Goal: Task Accomplishment & Management: Manage account settings

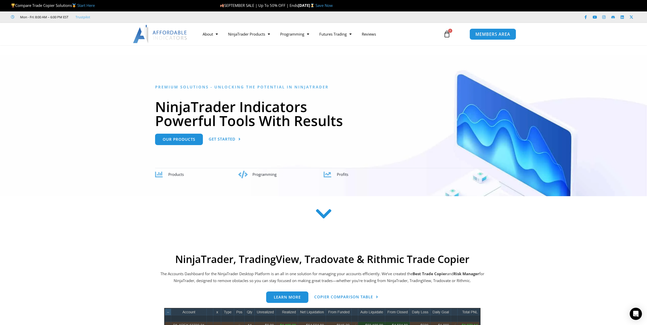
click at [491, 37] on link "MEMBERS AREA" at bounding box center [492, 33] width 46 height 11
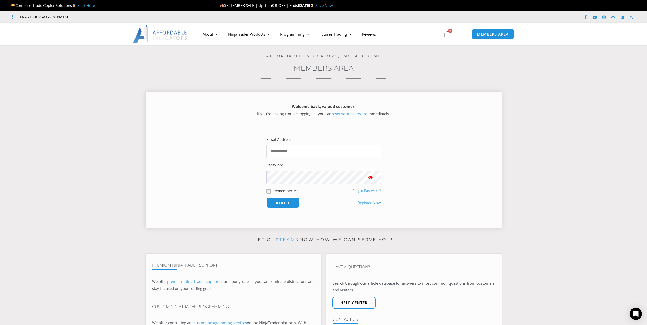
click at [302, 149] on input "Email Address" at bounding box center [323, 151] width 114 height 13
drag, startPoint x: 293, startPoint y: 151, endPoint x: 325, endPoint y: 153, distance: 32.9
click at [293, 151] on input "Email Address" at bounding box center [323, 151] width 114 height 13
type input "**********"
click at [366, 191] on link "Forgot Password?" at bounding box center [366, 190] width 28 height 5
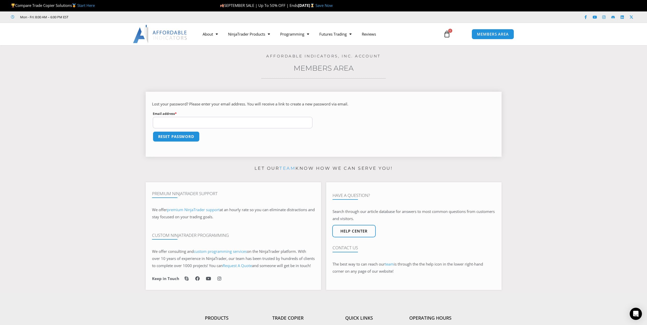
click at [220, 121] on input "Email address * Required" at bounding box center [233, 122] width 160 height 11
type input "**********"
drag, startPoint x: 178, startPoint y: 138, endPoint x: 182, endPoint y: 138, distance: 4.3
click at [179, 138] on button "Reset password" at bounding box center [175, 136] width 49 height 11
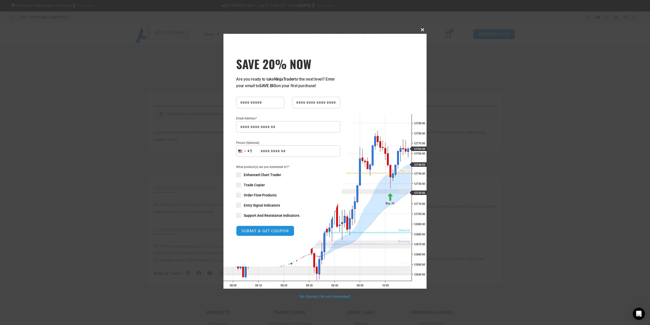
click at [423, 30] on span "SAVE 20% NOW popup" at bounding box center [423, 29] width 8 height 3
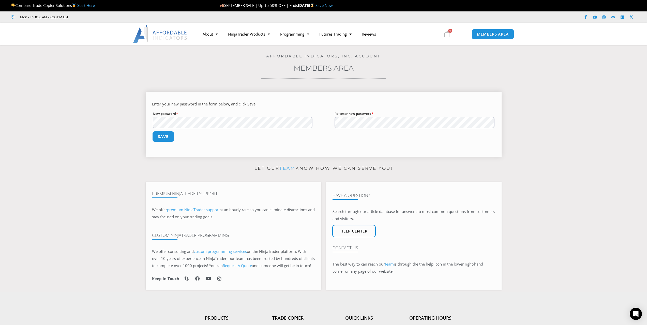
click at [162, 138] on button "Save" at bounding box center [163, 136] width 22 height 11
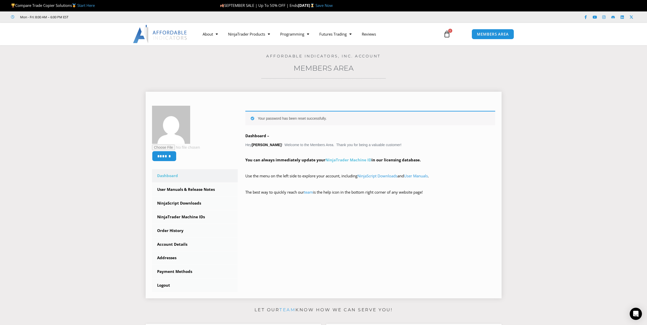
click at [357, 161] on link "NinjaTrader Machine ID" at bounding box center [348, 159] width 46 height 5
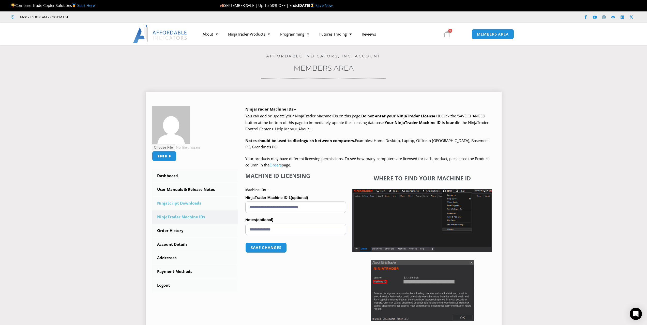
drag, startPoint x: 323, startPoint y: 208, endPoint x: 221, endPoint y: 205, distance: 101.4
click at [221, 205] on div "****** Dashboard Subscriptions User Manuals & Release Notes NinjaScript Downloa…" at bounding box center [323, 221] width 343 height 231
click at [254, 206] on input "NinjaTrader Machine ID 1 (optional)" at bounding box center [295, 206] width 101 height 11
paste input "**********"
type input "**********"
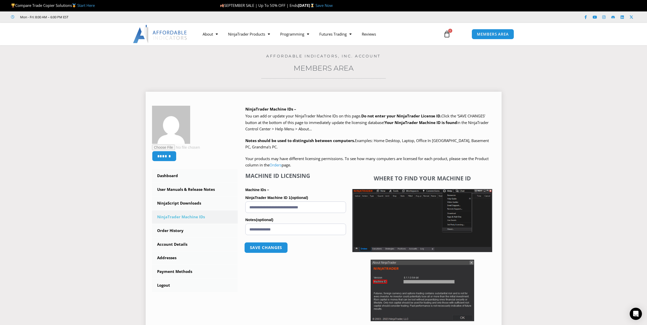
click at [270, 246] on button "Save changes" at bounding box center [265, 247] width 43 height 11
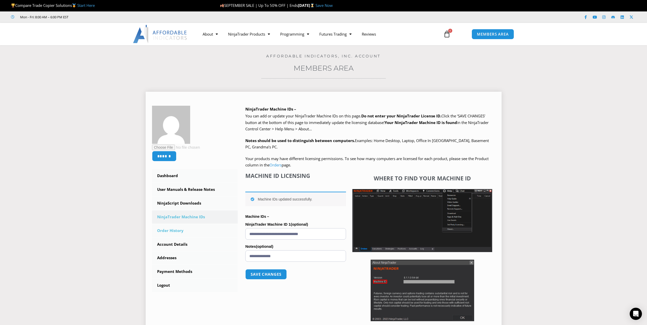
click at [177, 231] on link "Order History" at bounding box center [195, 230] width 86 height 13
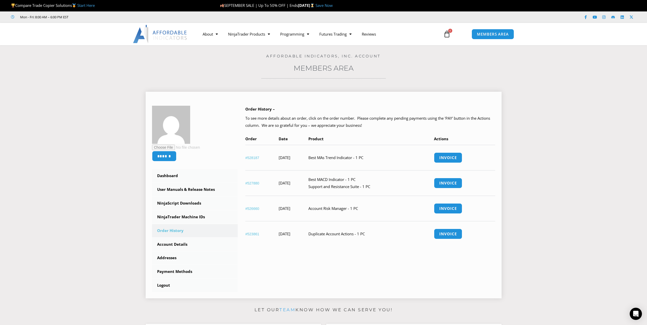
click at [254, 159] on link "#528187" at bounding box center [252, 158] width 14 height 4
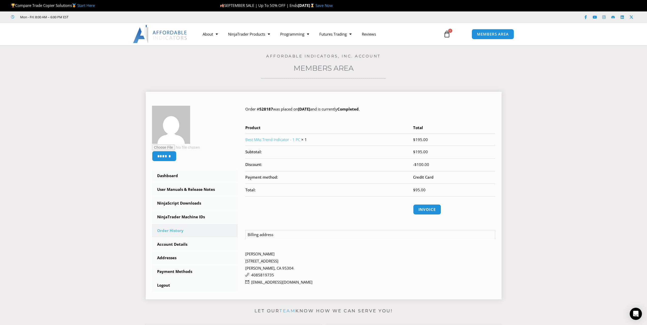
click at [272, 139] on link "Best MAs Trend Indicator - 1 PC" at bounding box center [272, 139] width 55 height 5
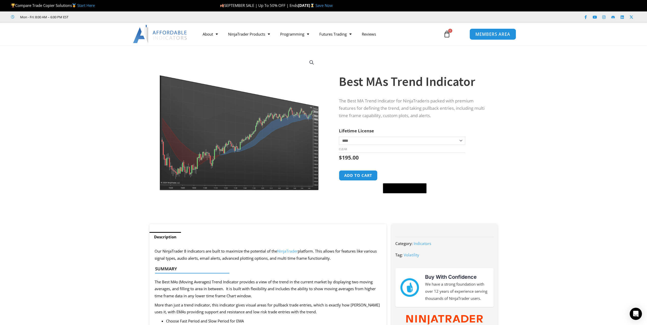
click at [495, 35] on span "MEMBERS AREA" at bounding box center [492, 34] width 35 height 4
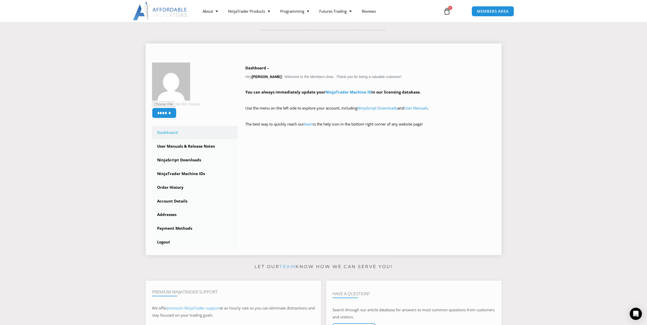
scroll to position [51, 0]
click at [180, 186] on link "Order History" at bounding box center [195, 184] width 86 height 13
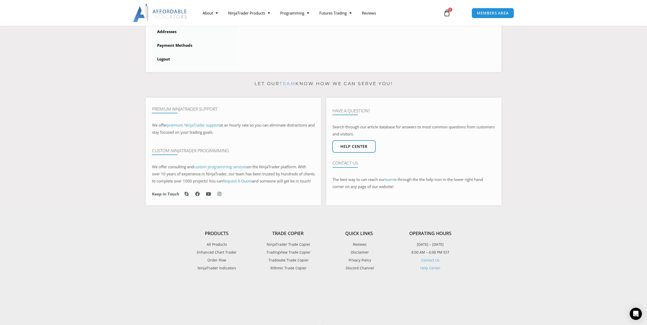
scroll to position [254, 0]
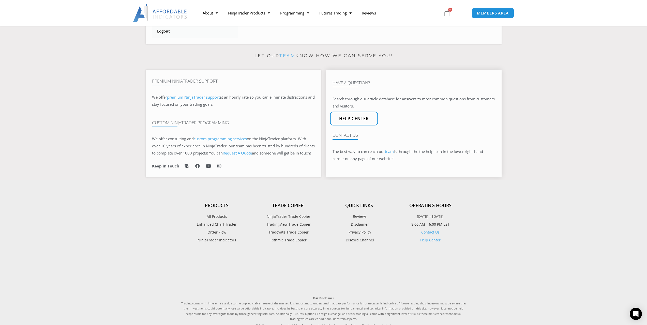
click at [362, 124] on link "Help center" at bounding box center [354, 119] width 48 height 14
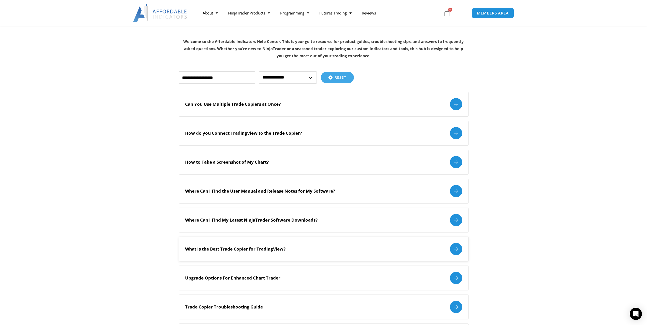
scroll to position [76, 0]
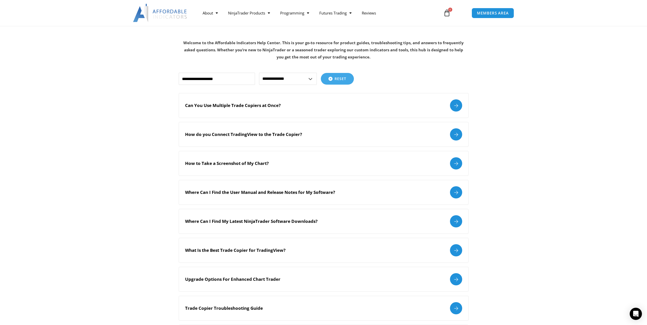
click at [309, 79] on select "**********" at bounding box center [288, 79] width 58 height 12
click at [380, 99] on div "Can You Use Multiple Trade Copiers at Once?" at bounding box center [323, 105] width 277 height 12
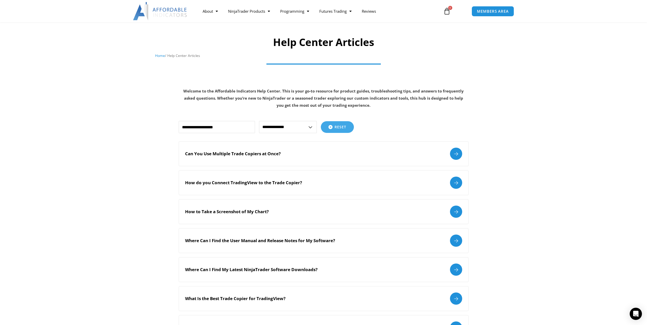
scroll to position [0, 0]
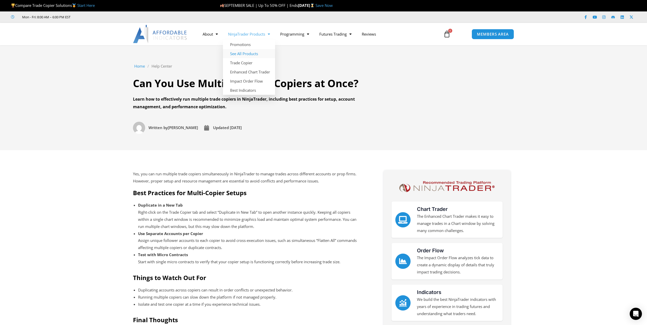
click at [250, 55] on link "See All Products" at bounding box center [249, 53] width 52 height 9
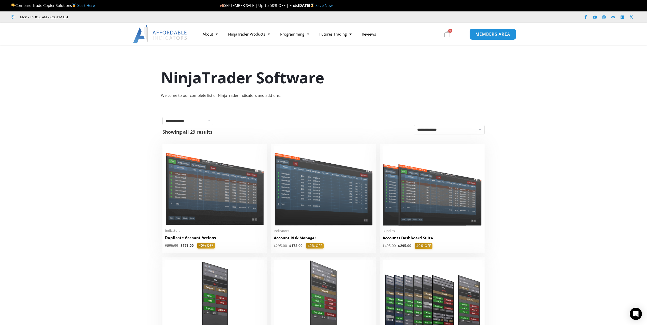
click at [490, 36] on span "MEMBERS AREA" at bounding box center [492, 34] width 35 height 4
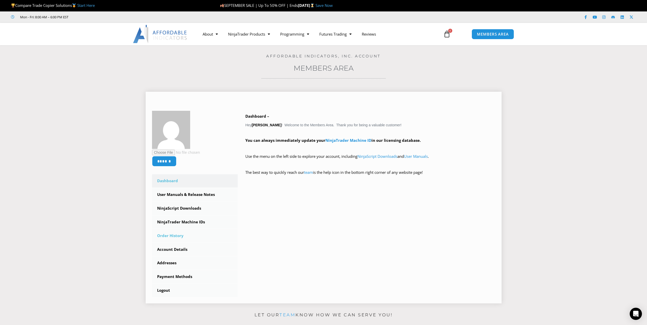
click at [178, 235] on link "Order History" at bounding box center [195, 235] width 86 height 13
click at [179, 235] on link "Order History" at bounding box center [195, 235] width 86 height 13
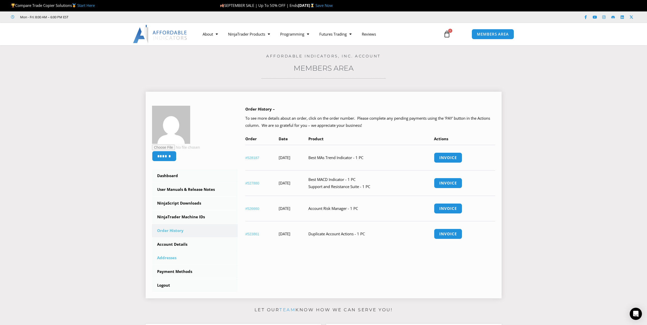
click at [172, 257] on link "Addresses" at bounding box center [195, 257] width 86 height 13
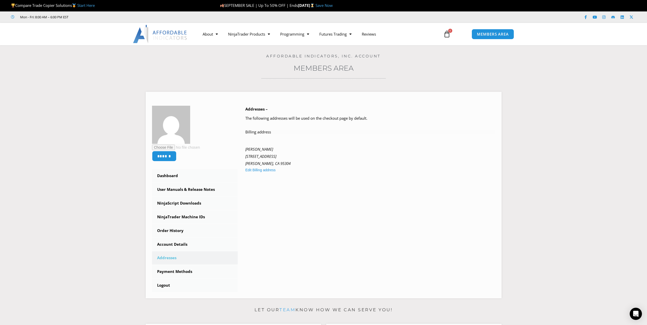
click at [176, 245] on link "Account Details" at bounding box center [195, 244] width 86 height 13
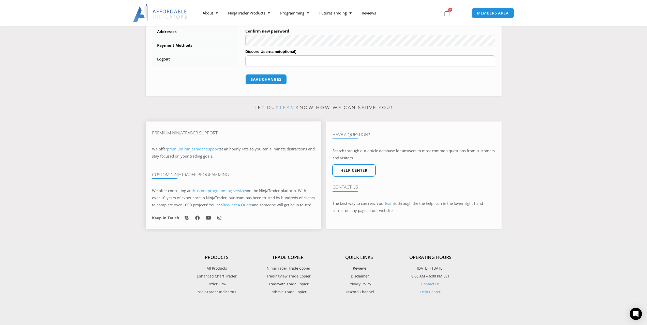
scroll to position [229, 0]
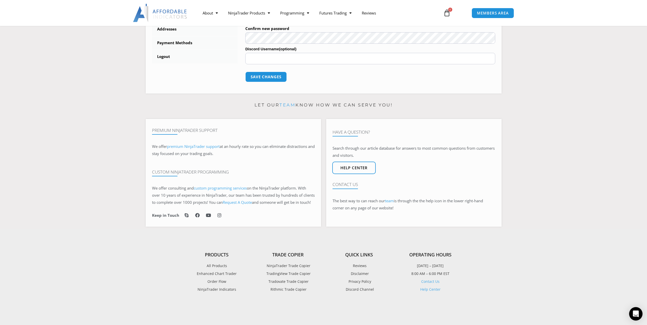
click at [633, 314] on icon "Open Intercom Messenger" at bounding box center [635, 313] width 7 height 7
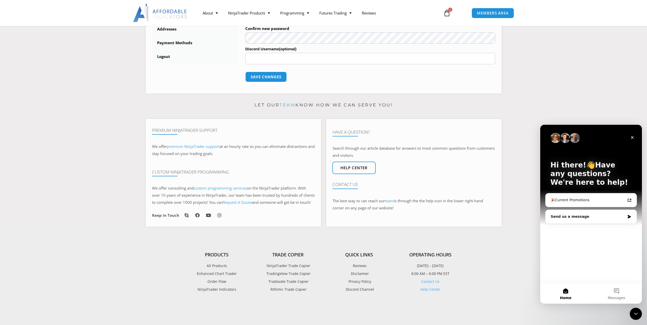
scroll to position [0, 0]
click at [570, 232] on div "Hi there!👋Have any questions? We're here to help! 🎉Current Promotions Send us a…" at bounding box center [591, 204] width 102 height 158
click at [618, 289] on button "Messages" at bounding box center [616, 293] width 51 height 20
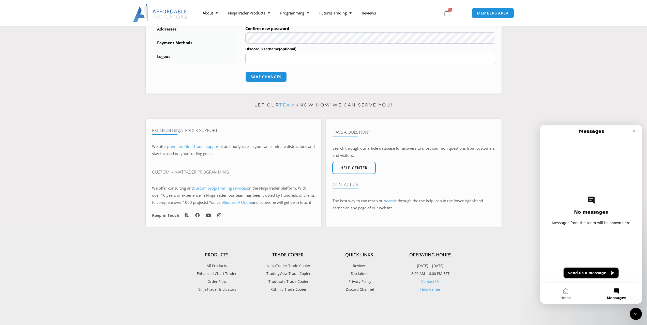
click at [587, 275] on button "Send us a message" at bounding box center [590, 273] width 55 height 10
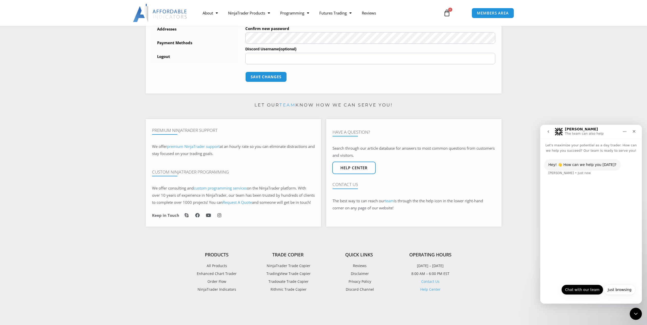
click at [587, 291] on button "Chat with our team" at bounding box center [582, 290] width 42 height 10
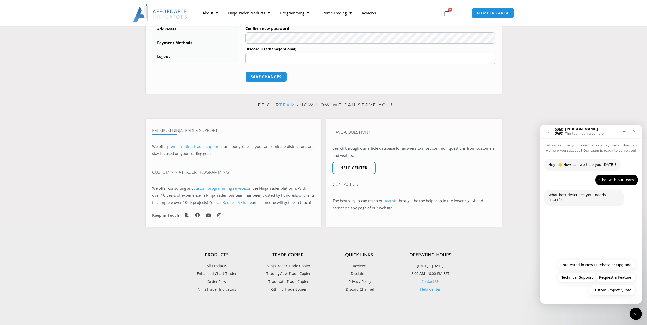
click at [582, 295] on div "Custom Project Quote Interested in New Purchase or Upgrade Technical Support Re…" at bounding box center [591, 279] width 88 height 38
click at [575, 229] on div "Hey! 👋 How can we help you today? Solomon • Just now Chat with our team Kim • J…" at bounding box center [591, 204] width 102 height 103
click at [577, 278] on button "Technical Support" at bounding box center [576, 277] width 39 height 10
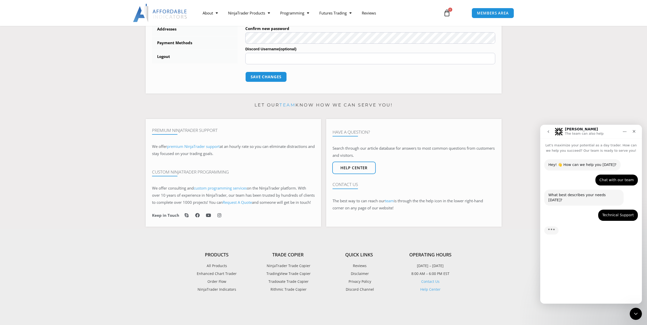
click at [570, 295] on div "Let's maximize your potential as a day trader. How can we help you succeed? Our…" at bounding box center [591, 220] width 102 height 165
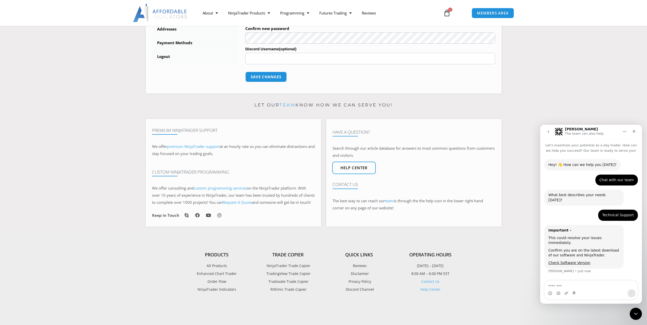
click at [572, 286] on textarea "Message…" at bounding box center [590, 285] width 93 height 9
type textarea "******"
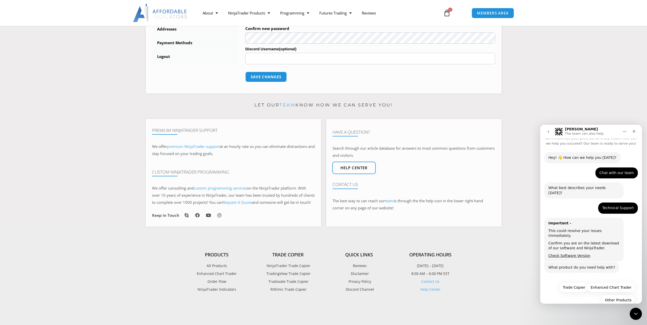
click at [577, 291] on div "Other Products Trade Copier Enhanced Chart Trader Other Products" at bounding box center [591, 294] width 88 height 25
click at [576, 203] on div "Technical Support Kim • Just now" at bounding box center [591, 210] width 94 height 15
drag, startPoint x: 622, startPoint y: 179, endPoint x: 622, endPoint y: 183, distance: 3.8
click at [622, 180] on div "Chat with our team Kim • Just now" at bounding box center [591, 174] width 94 height 15
click at [613, 295] on button "Other Products" at bounding box center [618, 300] width 34 height 10
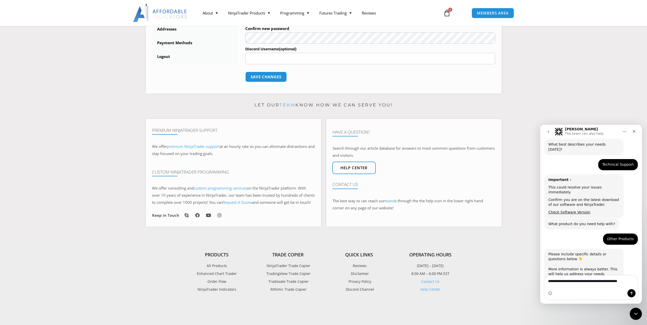
scroll to position [56, 0]
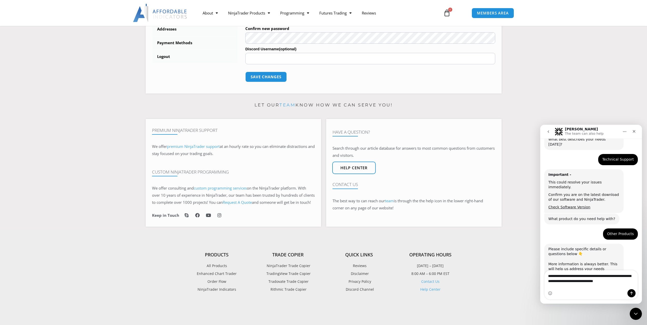
type textarea "**********"
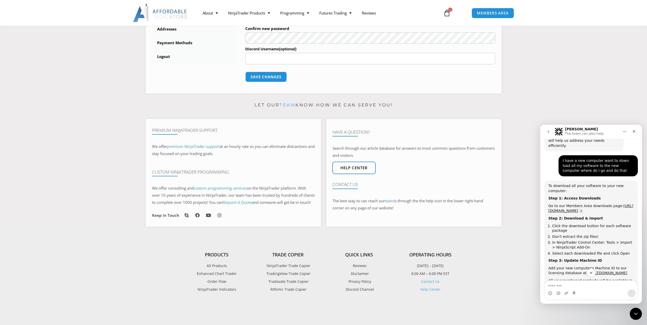
scroll to position [182, 0]
click at [569, 205] on link "https://affordableindicators.com/members-area/downloads/" at bounding box center [590, 209] width 85 height 9
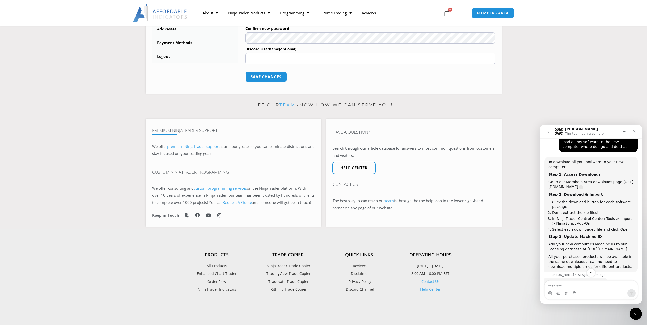
scroll to position [208, 0]
click at [587, 246] on link "https://affordableindicators.com/members-area/ninjatrader-machine-id/" at bounding box center [607, 248] width 40 height 4
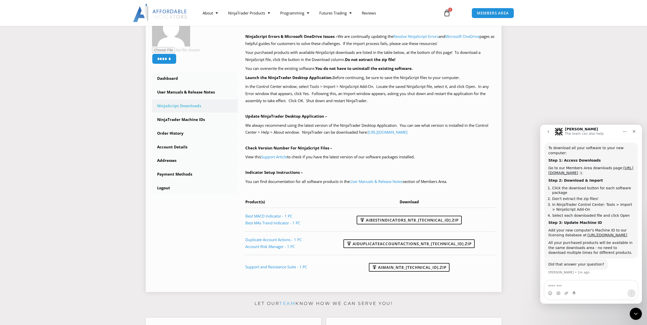
scroll to position [102, 0]
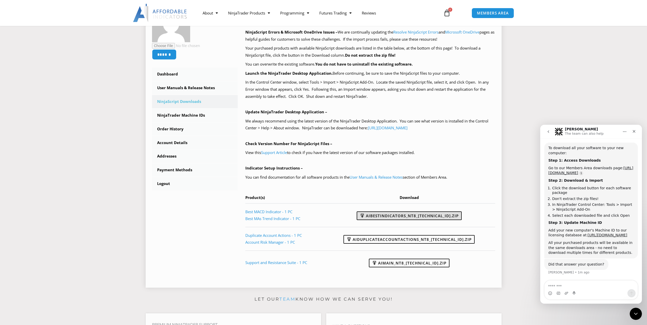
click at [414, 219] on link "AIBestIndicators_NT8_25.8.12.1.zip" at bounding box center [408, 215] width 105 height 9
click at [403, 241] on link "AIDuplicateAccountActions_NT8_25.9.24.1.zip" at bounding box center [408, 239] width 131 height 9
click at [404, 265] on link "AIMain_NT8_24.9.24.1.zip" at bounding box center [409, 263] width 81 height 9
click at [278, 219] on link "Best MAs Trend Indicator - 1 PC" at bounding box center [272, 218] width 55 height 5
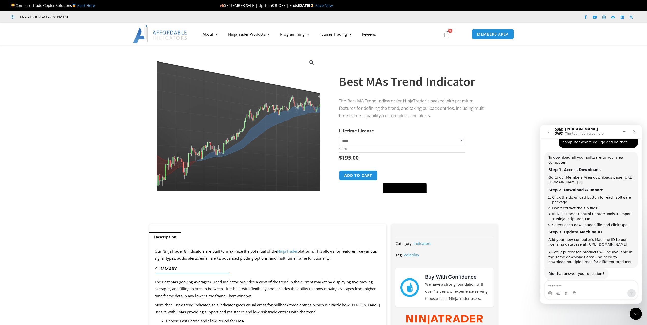
scroll to position [222, 0]
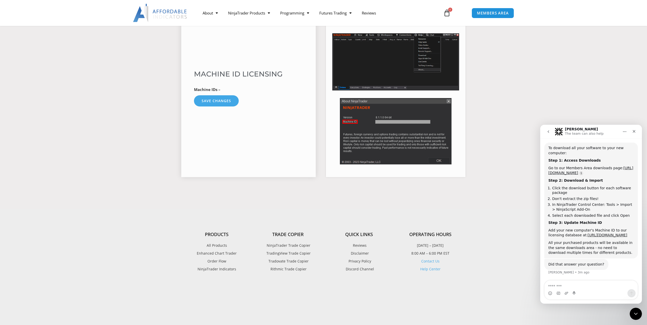
scroll to position [203, 0]
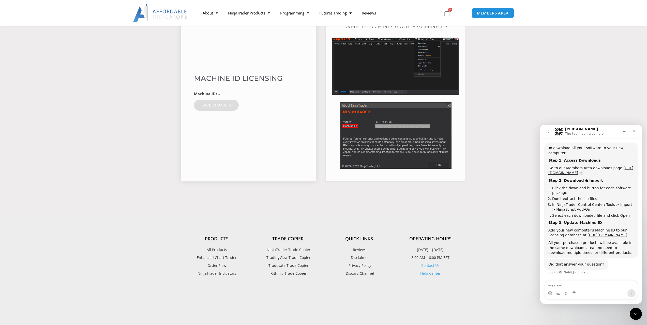
click at [225, 107] on button "Save changes" at bounding box center [216, 105] width 45 height 11
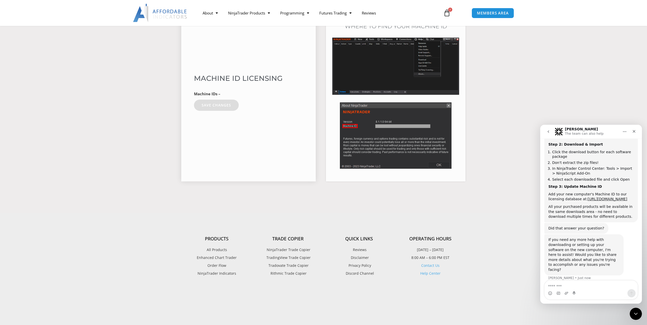
scroll to position [258, 0]
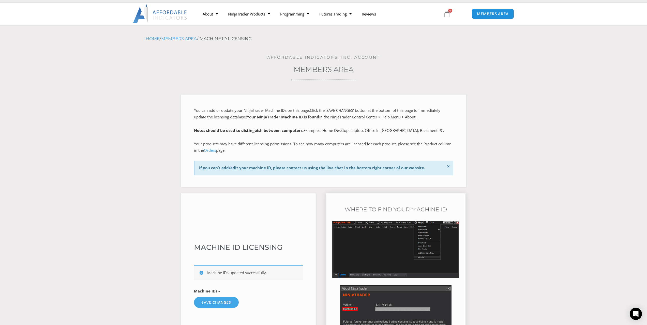
scroll to position [102, 0]
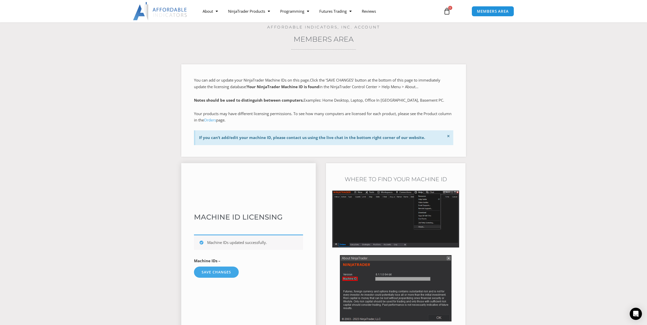
click at [263, 224] on div "**********" at bounding box center [248, 248] width 135 height 171
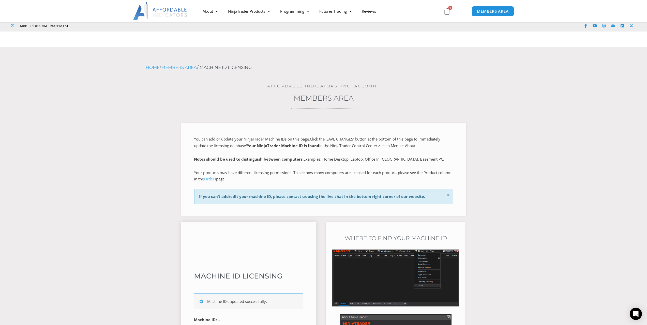
scroll to position [0, 0]
